Goal: Navigation & Orientation: Find specific page/section

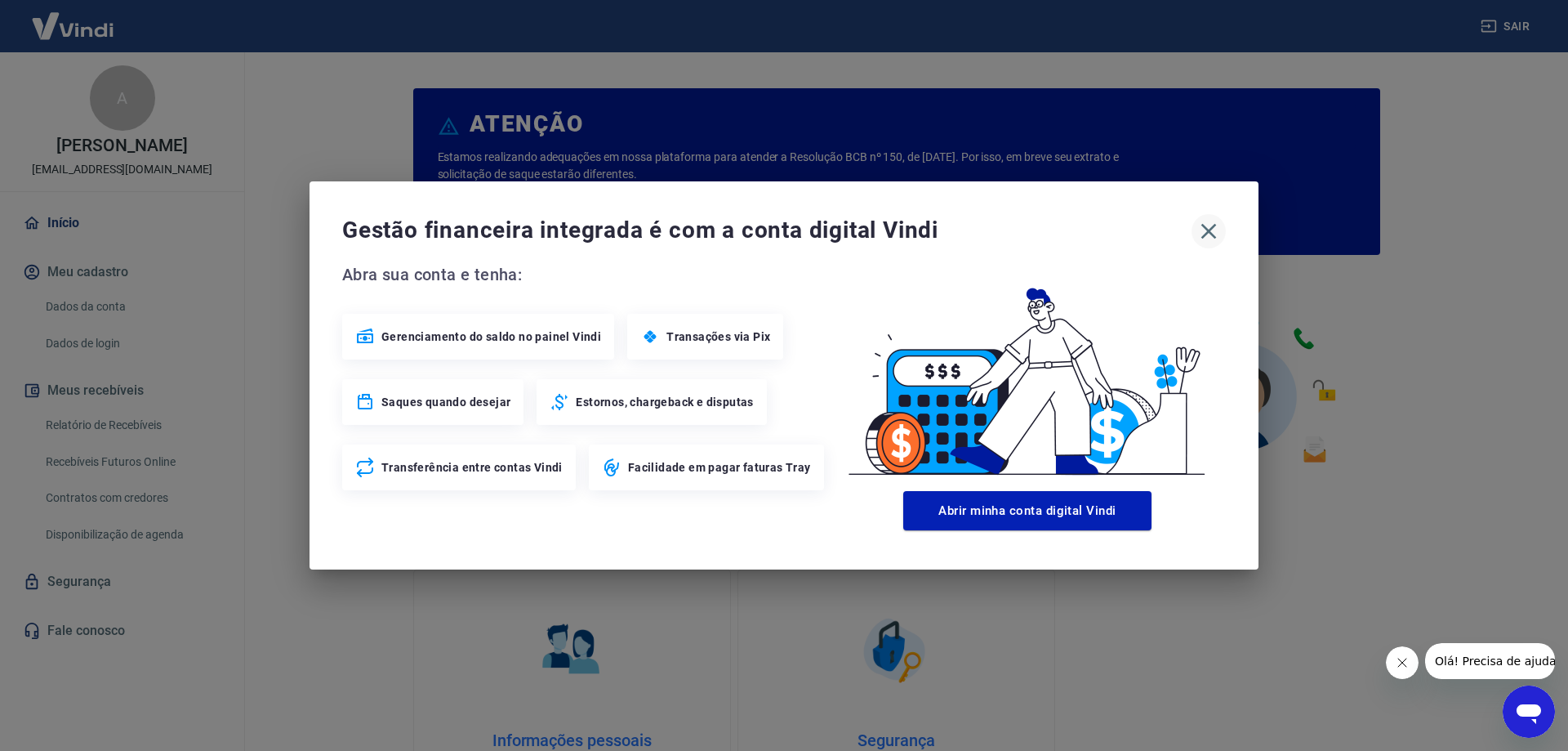
click at [1206, 223] on icon "button" at bounding box center [1208, 231] width 26 height 26
